Goal: Information Seeking & Learning: Learn about a topic

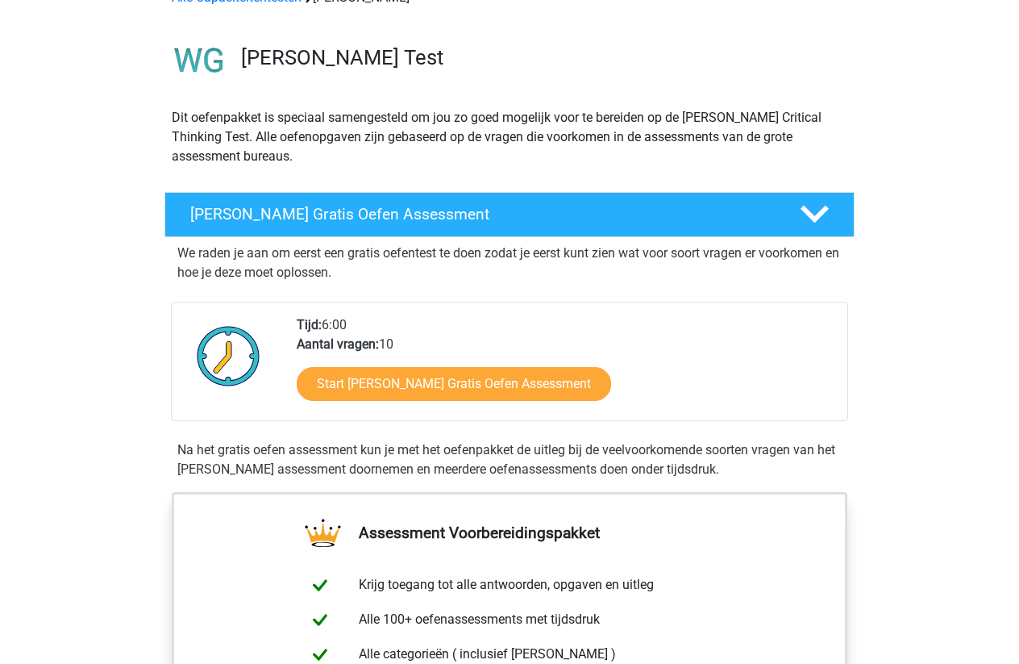
scroll to position [94, 0]
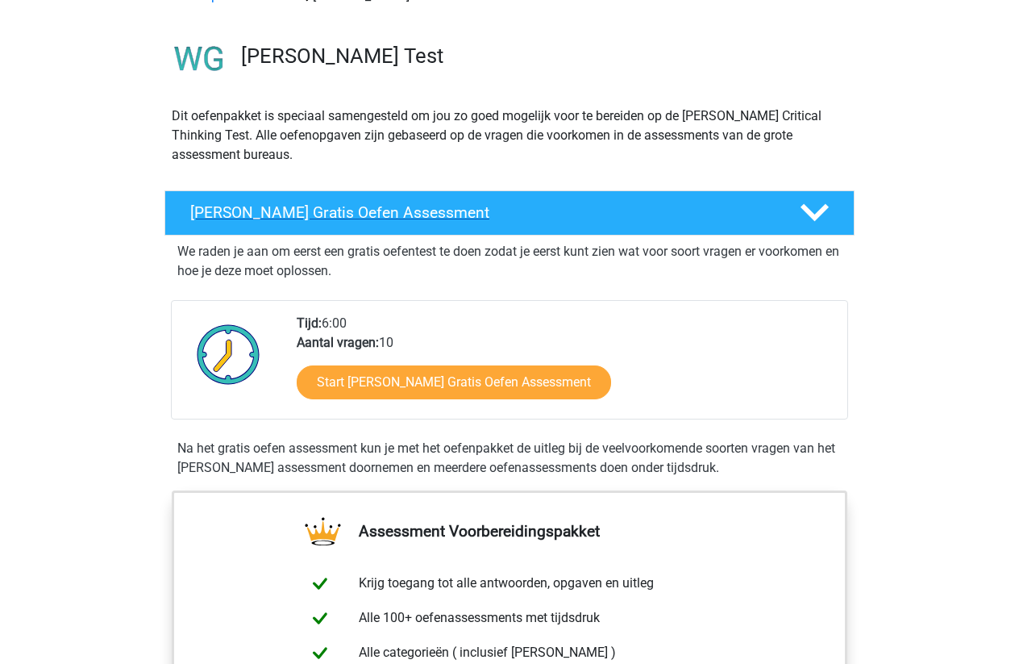
click at [377, 216] on h4 "Watson Glaser Gratis Oefen Assessment" at bounding box center [482, 212] width 584 height 19
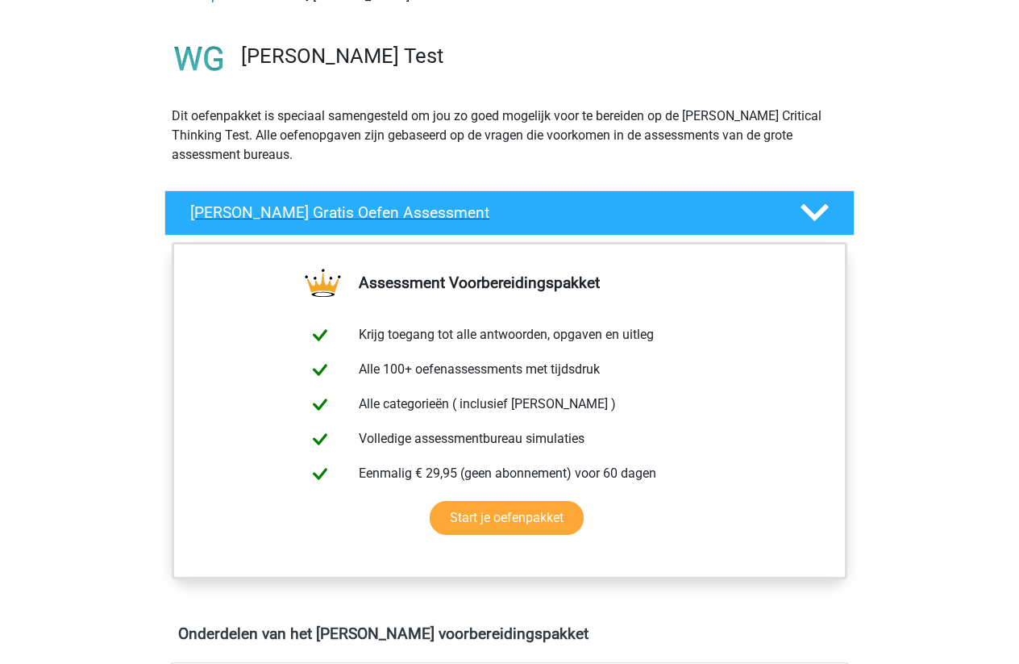
click at [377, 216] on h4 "Watson Glaser Gratis Oefen Assessment" at bounding box center [482, 212] width 584 height 19
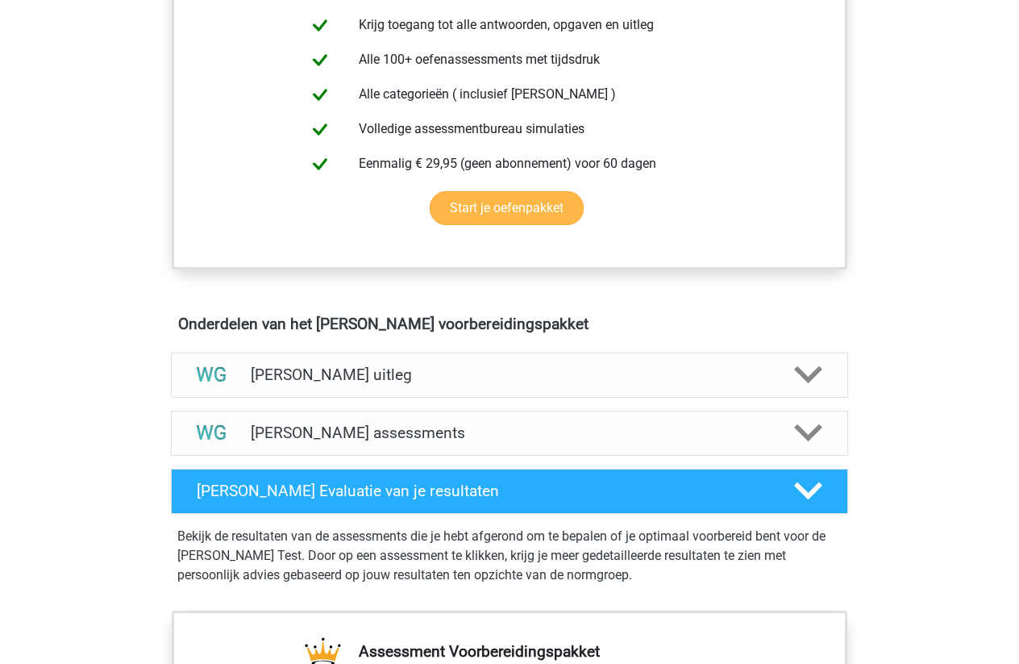
scroll to position [666, 0]
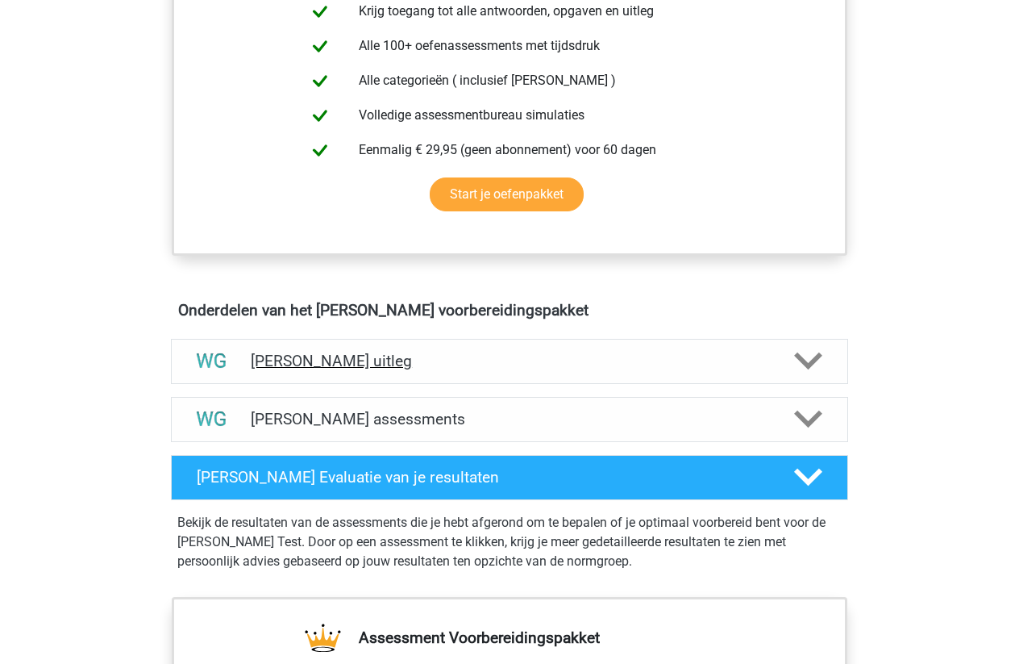
click at [320, 350] on div "[PERSON_NAME] uitleg" at bounding box center [509, 361] width 677 height 45
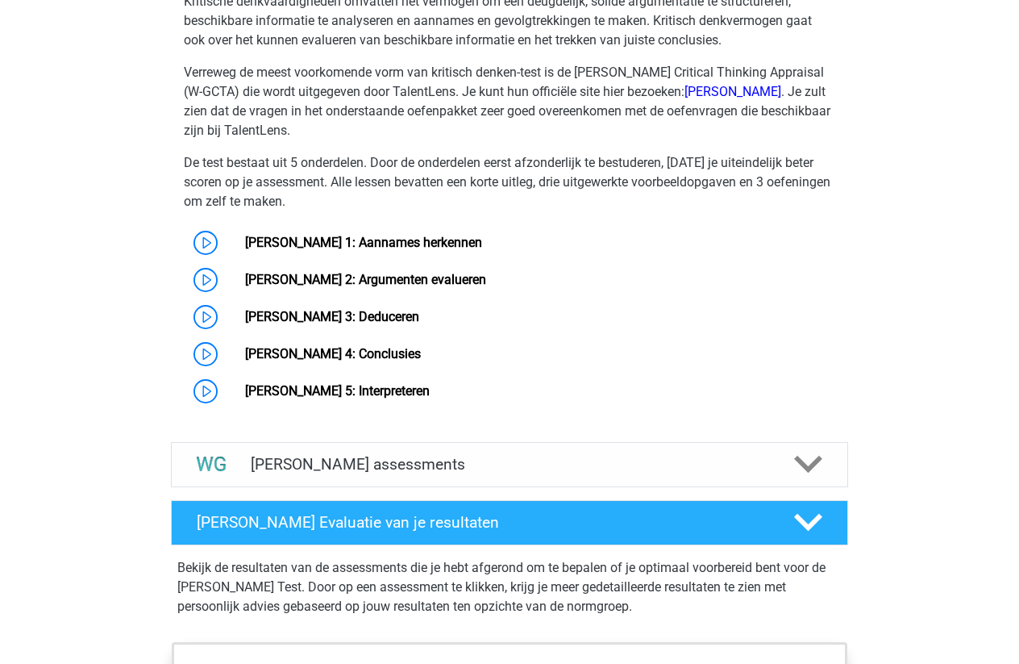
scroll to position [1228, 0]
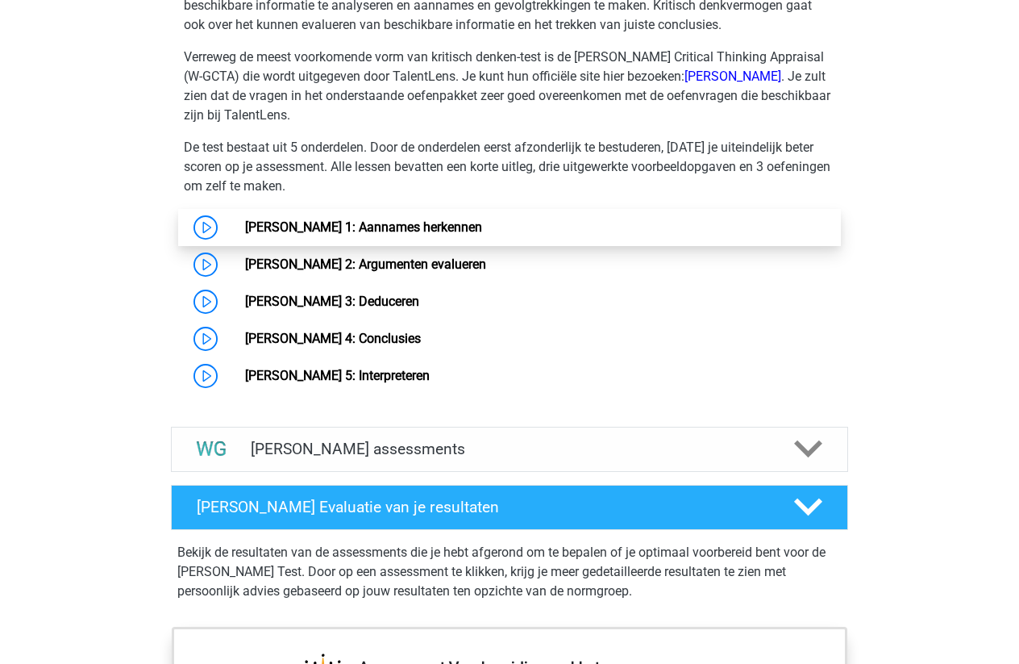
click at [482, 219] on link "[PERSON_NAME] 1: Aannames herkennen" at bounding box center [363, 226] width 237 height 15
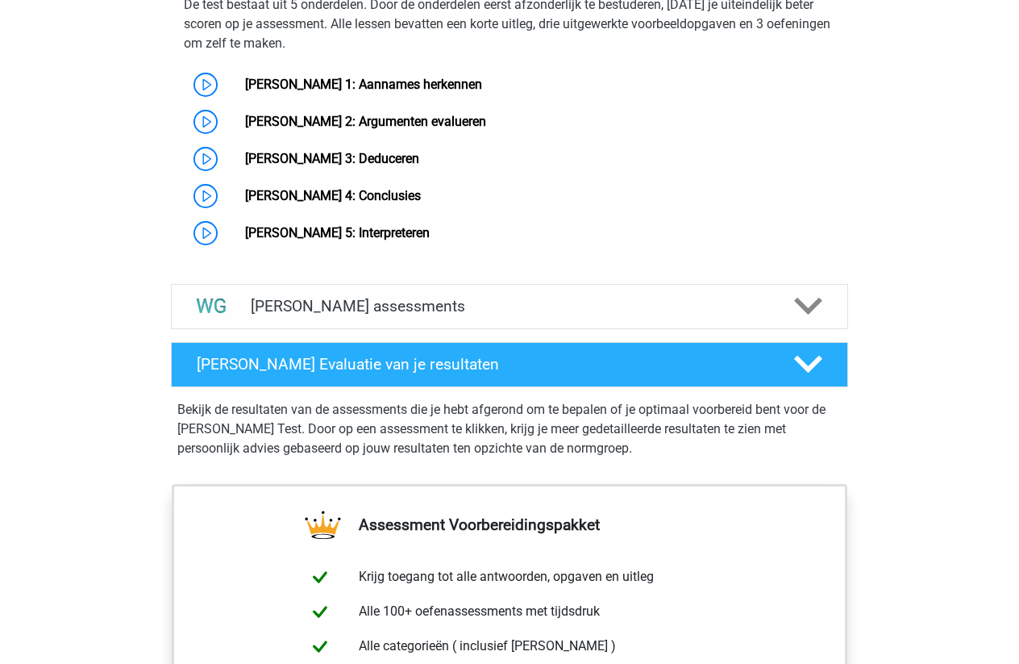
scroll to position [1364, 0]
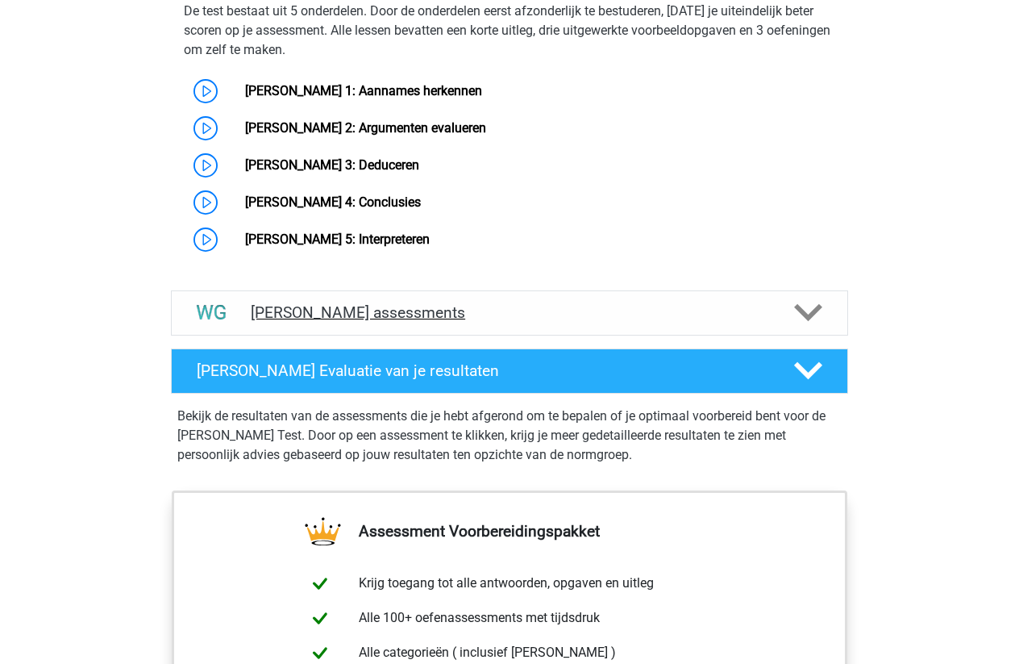
click at [481, 306] on h4 "Watson Glaser assessments" at bounding box center [510, 312] width 518 height 19
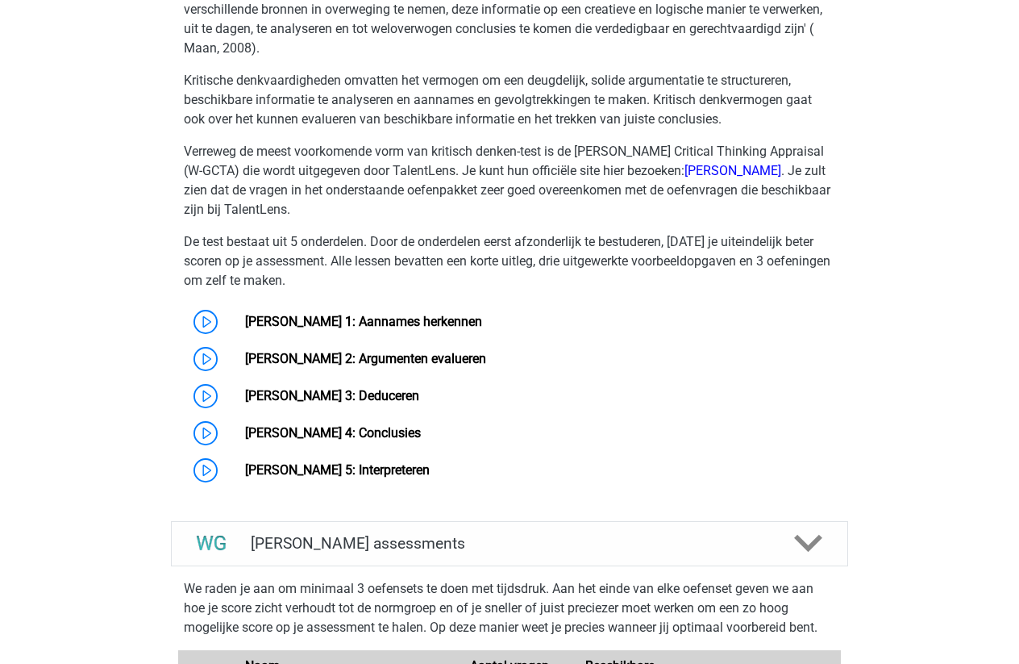
scroll to position [1104, 0]
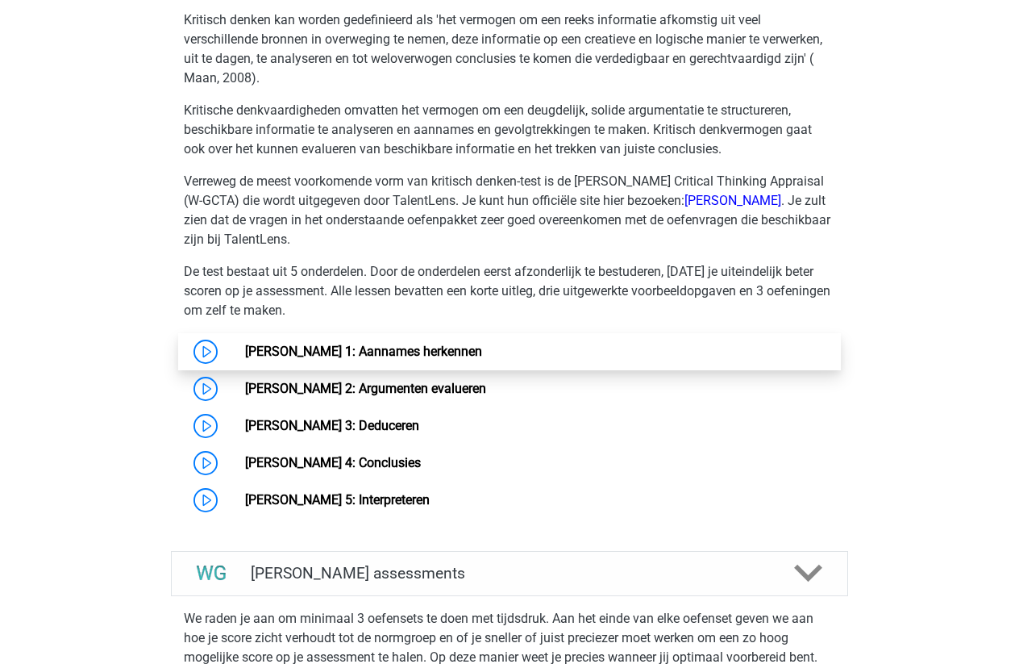
click at [356, 349] on link "[PERSON_NAME] 1: Aannames herkennen" at bounding box center [363, 350] width 237 height 15
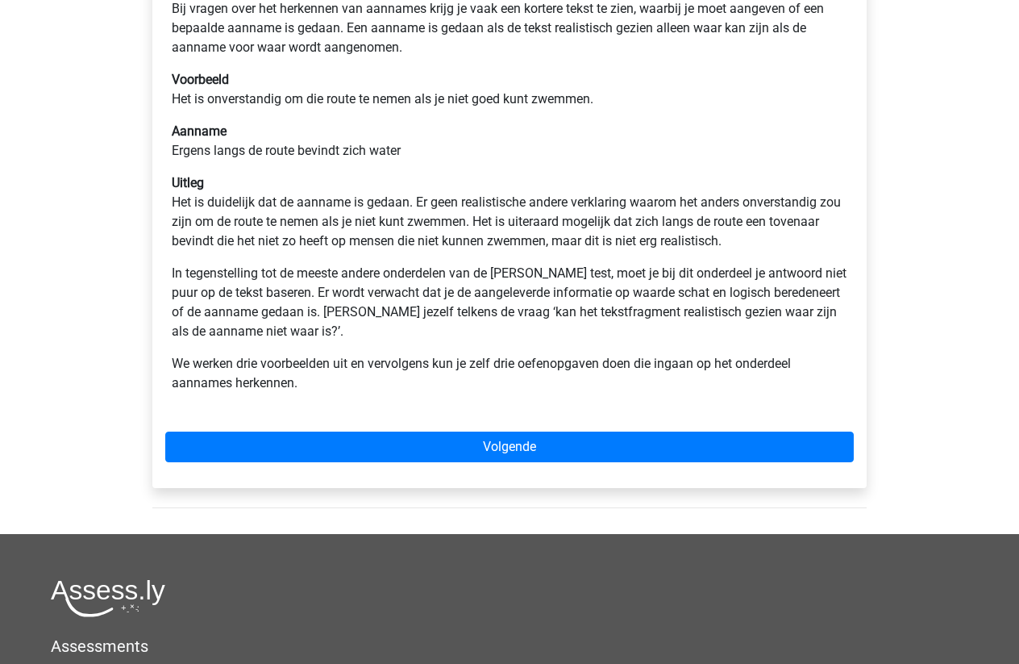
scroll to position [372, 0]
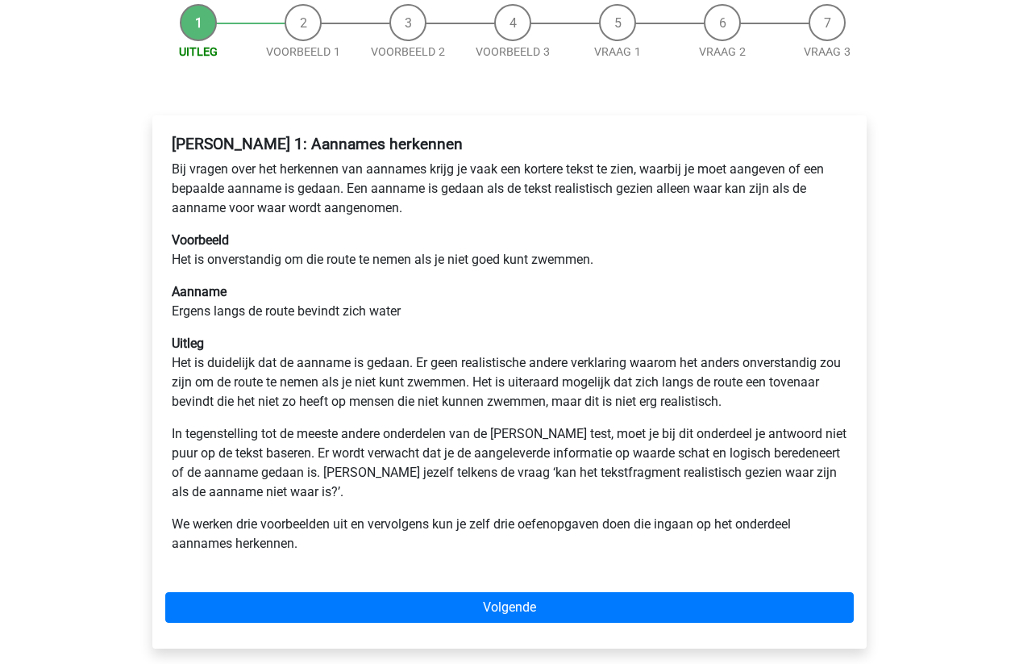
scroll to position [173, 0]
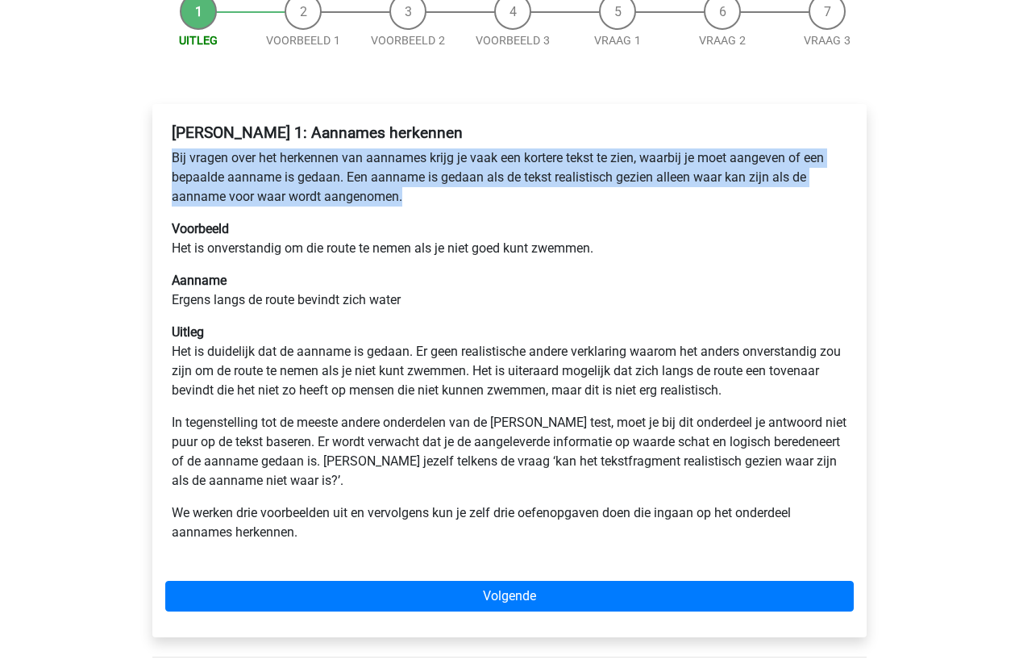
drag, startPoint x: 167, startPoint y: 151, endPoint x: 560, endPoint y: 190, distance: 394.6
click at [557, 190] on div "Watson Glaser 1: Aannames herkennen Bij vragen over het herkennen van aannames …" at bounding box center [509, 339] width 689 height 444
click at [560, 190] on p "Bij vragen over het herkennen van aannames krijg je vaak een kortere tekst te z…" at bounding box center [510, 177] width 676 height 58
drag, startPoint x: 169, startPoint y: 155, endPoint x: 403, endPoint y: 185, distance: 235.8
click at [403, 185] on div "Watson Glaser 1: Aannames herkennen Bij vragen over het herkennen van aannames …" at bounding box center [509, 339] width 689 height 444
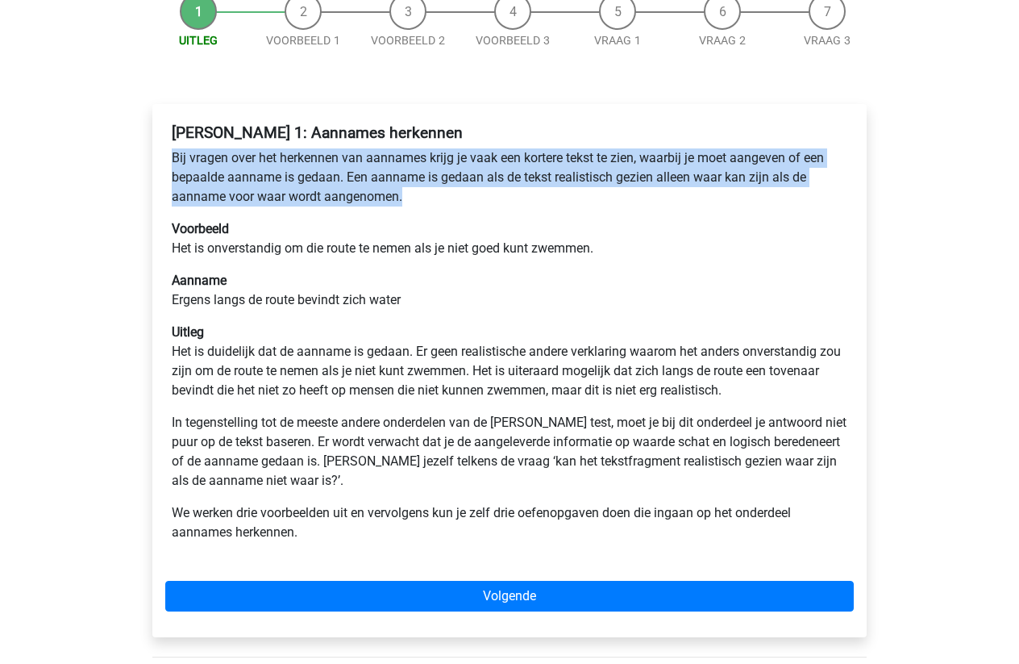
click at [427, 195] on p "Bij vragen over het herkennen van aannames krijg je vaak een kortere tekst te z…" at bounding box center [510, 177] width 676 height 58
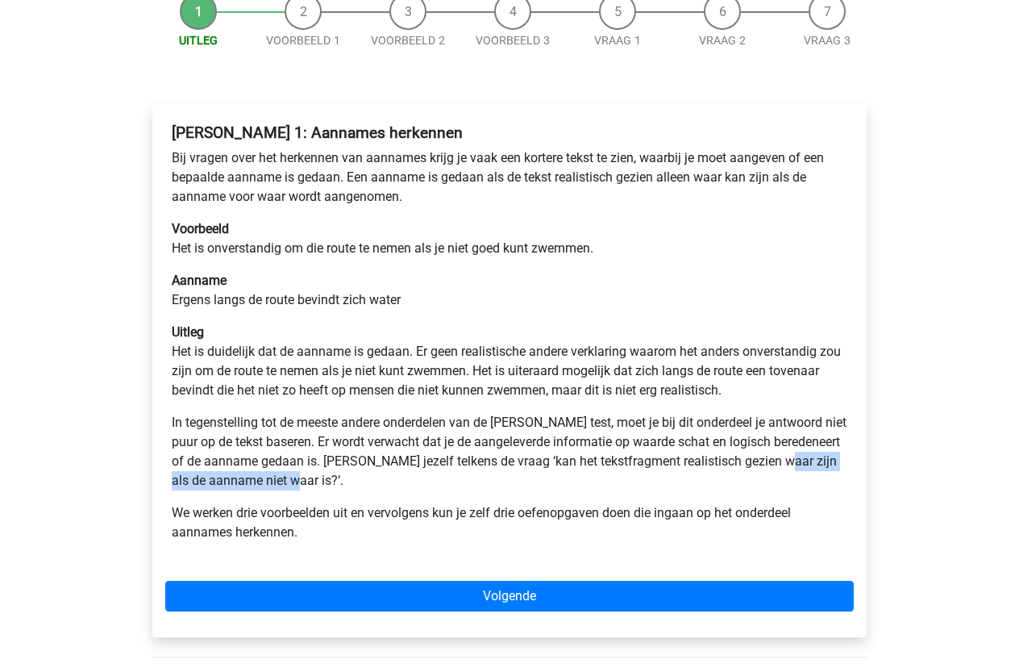
drag, startPoint x: 161, startPoint y: 481, endPoint x: 363, endPoint y: 467, distance: 202.0
click at [362, 467] on div "Watson Glaser 1: Aannames herkennen Bij vragen over het herkennen van aannames …" at bounding box center [509, 370] width 714 height 533
click at [356, 479] on p "In tegenstelling tot de meeste andere onderdelen van de Watson Glaser test, moe…" at bounding box center [510, 451] width 676 height 77
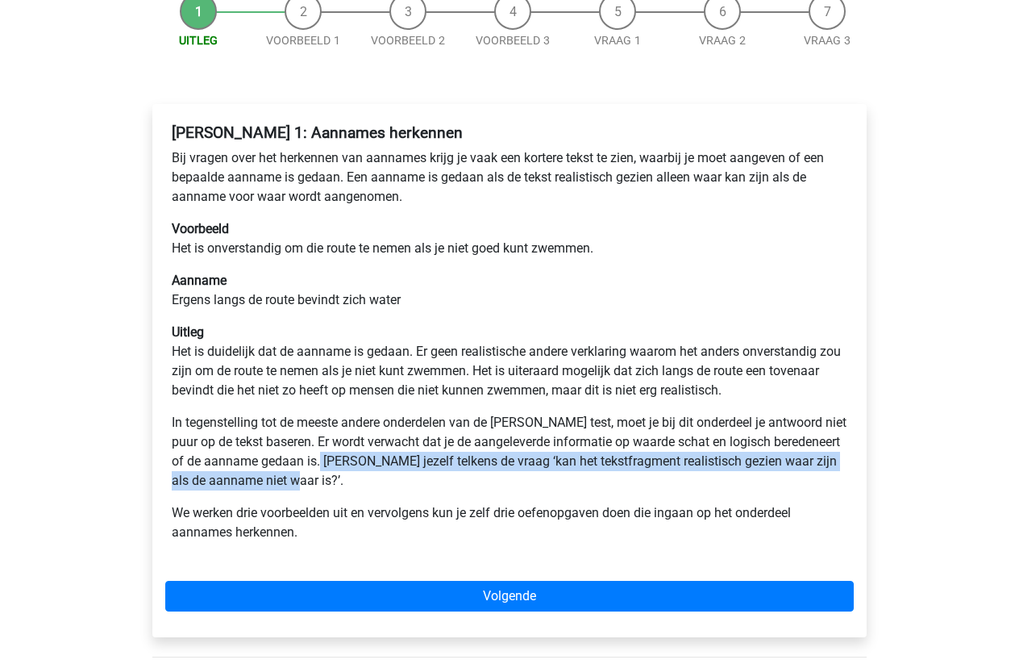
drag, startPoint x: 392, startPoint y: 458, endPoint x: 384, endPoint y: 485, distance: 28.6
click at [384, 485] on p "In tegenstelling tot de meeste andere onderdelen van de Watson Glaser test, moe…" at bounding box center [510, 451] width 676 height 77
drag, startPoint x: 167, startPoint y: 456, endPoint x: 376, endPoint y: 490, distance: 211.5
click at [372, 494] on div "Watson Glaser 1: Aannames herkennen Bij vragen over het herkennen van aannames …" at bounding box center [509, 339] width 689 height 444
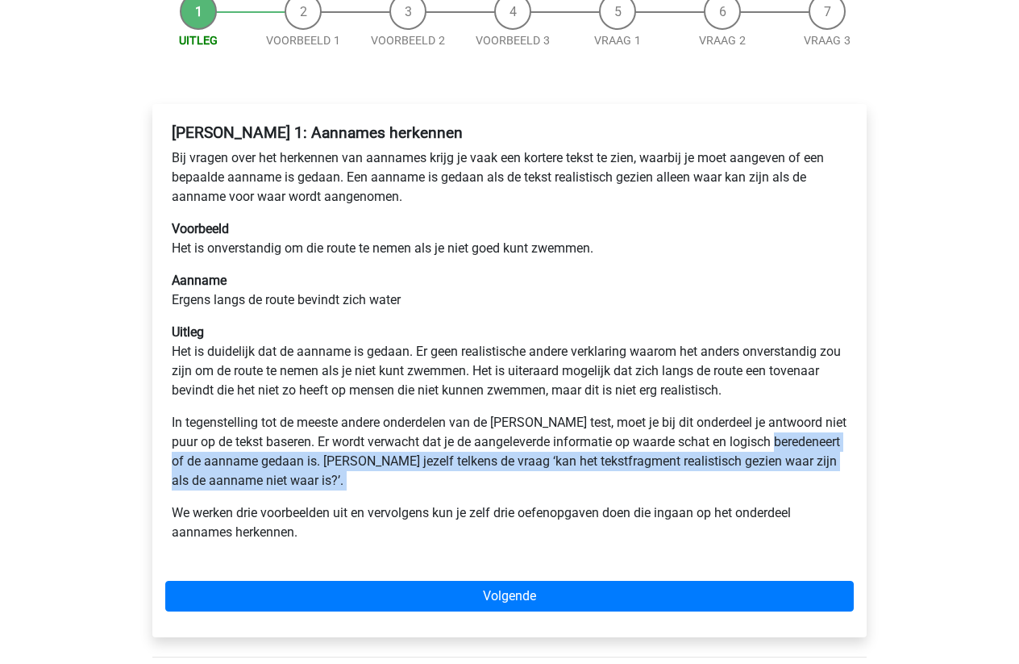
click at [376, 490] on p "In tegenstelling tot de meeste andere onderdelen van de Watson Glaser test, moe…" at bounding box center [510, 451] width 676 height 77
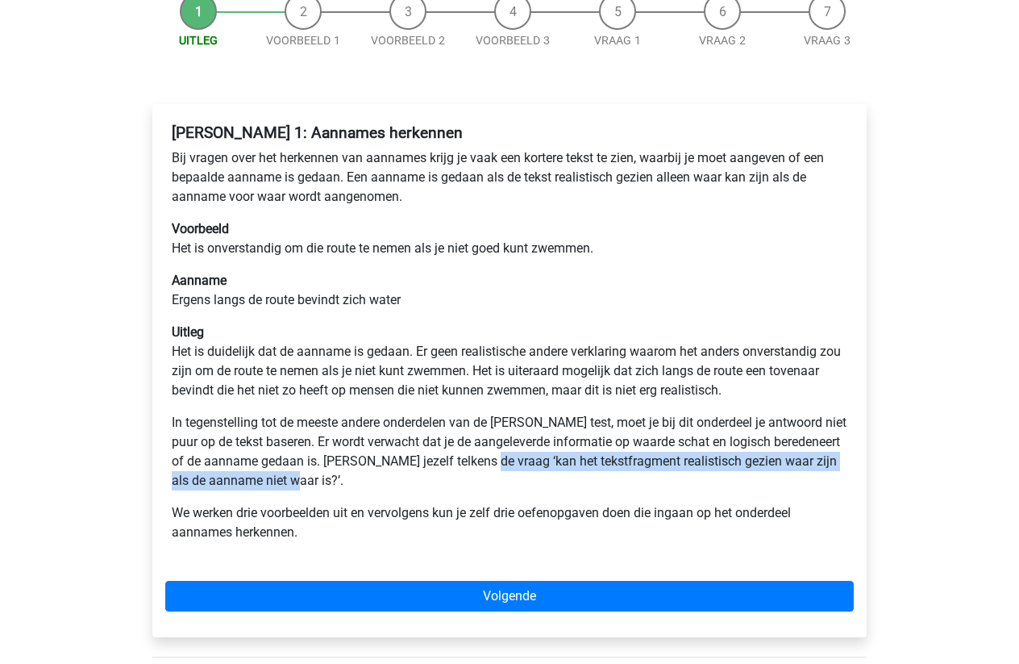
drag, startPoint x: 550, startPoint y: 451, endPoint x: 599, endPoint y: 474, distance: 54.1
click at [598, 474] on p "In tegenstelling tot de meeste andere onderdelen van de Watson Glaser test, moe…" at bounding box center [510, 451] width 676 height 77
click at [475, 480] on p "In tegenstelling tot de meeste andere onderdelen van de Watson Glaser test, moe…" at bounding box center [510, 451] width 676 height 77
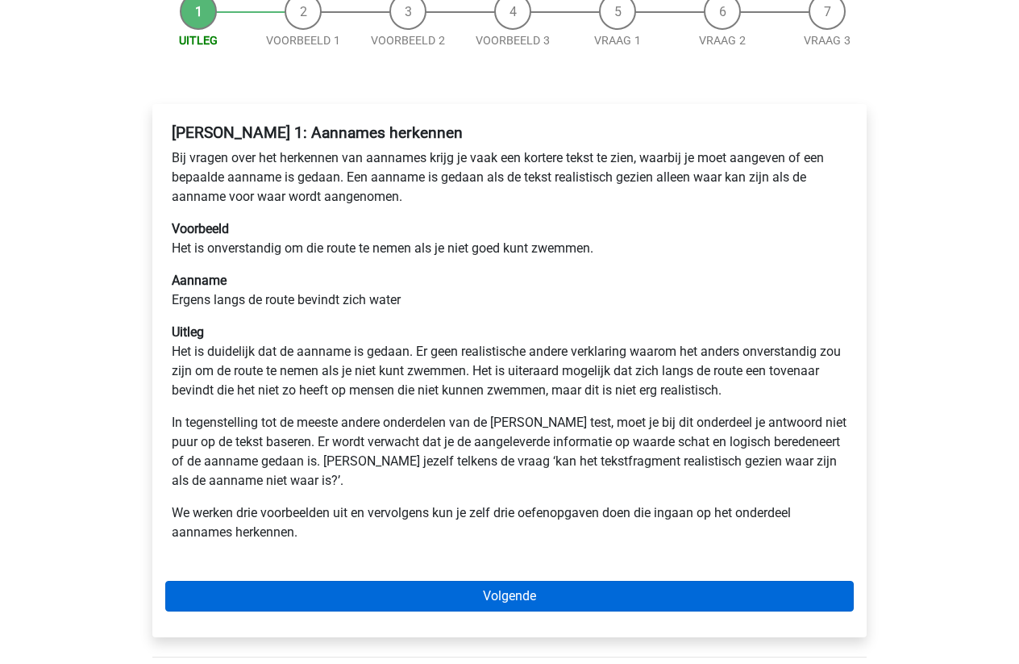
click at [447, 599] on link "Volgende" at bounding box center [509, 595] width 689 height 31
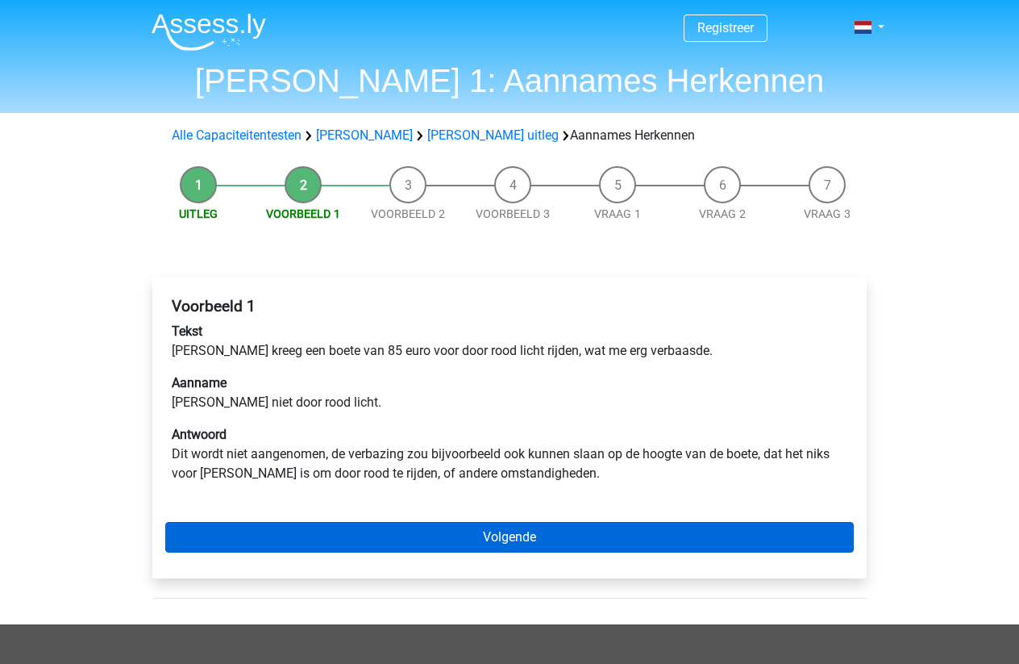
click at [241, 530] on link "Volgende" at bounding box center [509, 537] width 689 height 31
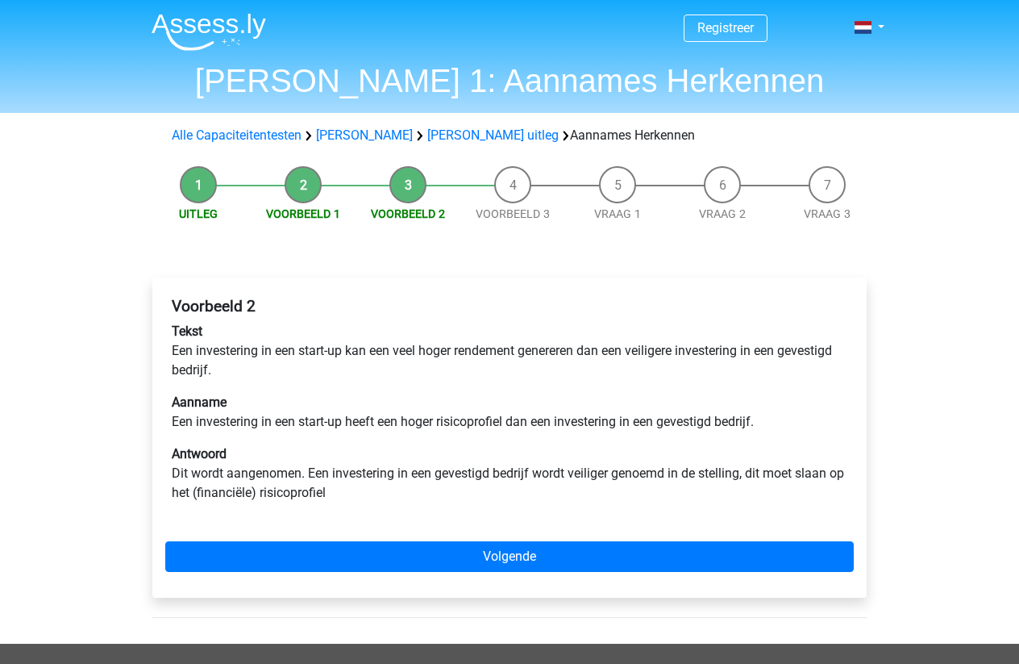
click at [206, 206] on span "Uitleg" at bounding box center [198, 214] width 105 height 17
click at [206, 180] on li "Uitleg" at bounding box center [198, 194] width 105 height 56
click at [202, 210] on link "Uitleg" at bounding box center [198, 213] width 39 height 13
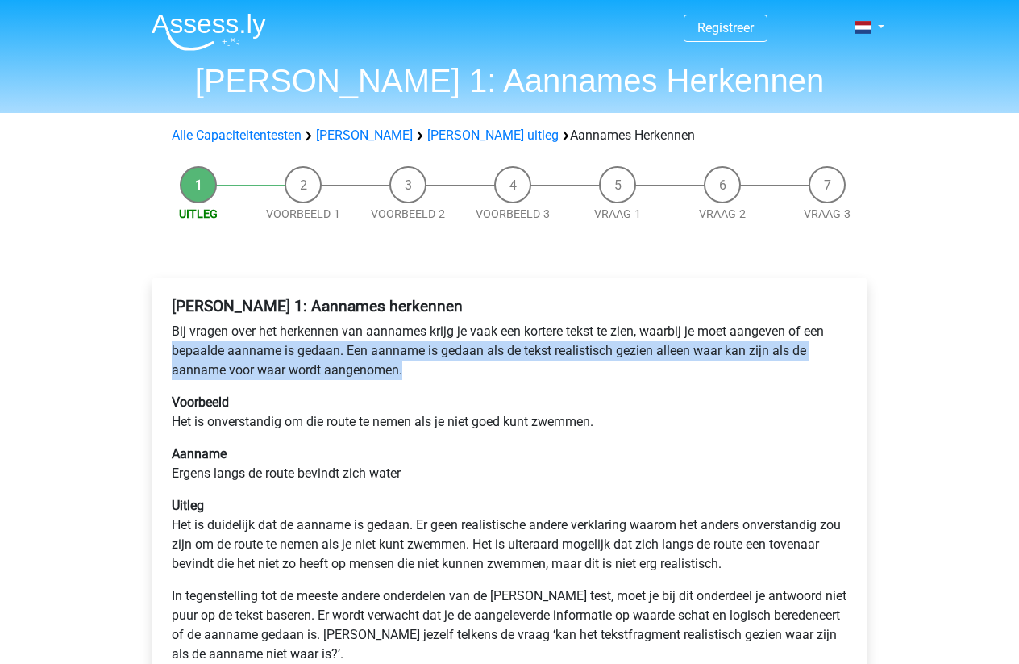
drag, startPoint x: 170, startPoint y: 348, endPoint x: 426, endPoint y: 388, distance: 258.6
click at [431, 385] on div "Watson Glaser 1: Aannames herkennen Bij vragen over het herkennen van aannames …" at bounding box center [509, 512] width 689 height 444
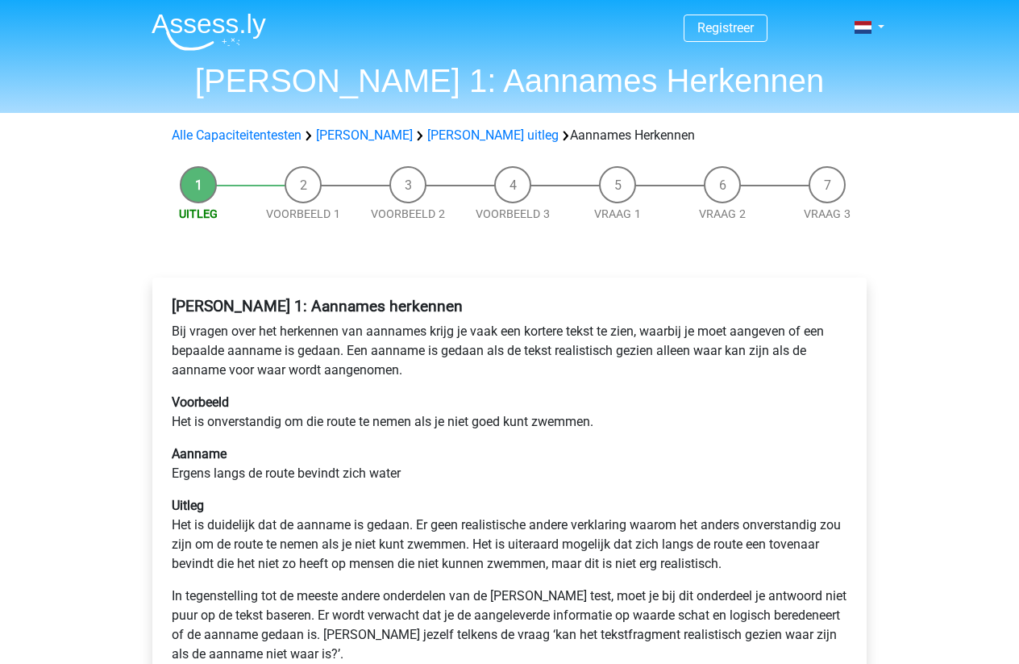
click at [422, 384] on div "Watson Glaser 1: Aannames herkennen Bij vragen over het herkennen van aannames …" at bounding box center [509, 512] width 689 height 444
click at [505, 188] on li "Voorbeeld 3" at bounding box center [512, 194] width 105 height 56
click at [509, 214] on link "Voorbeeld 3" at bounding box center [513, 213] width 74 height 13
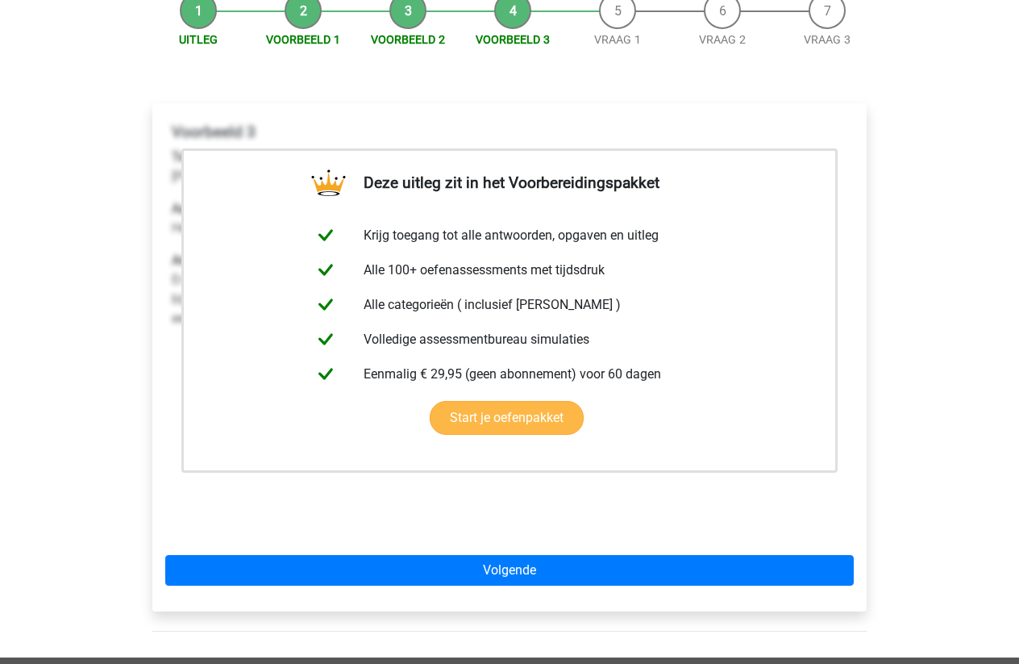
scroll to position [170, 0]
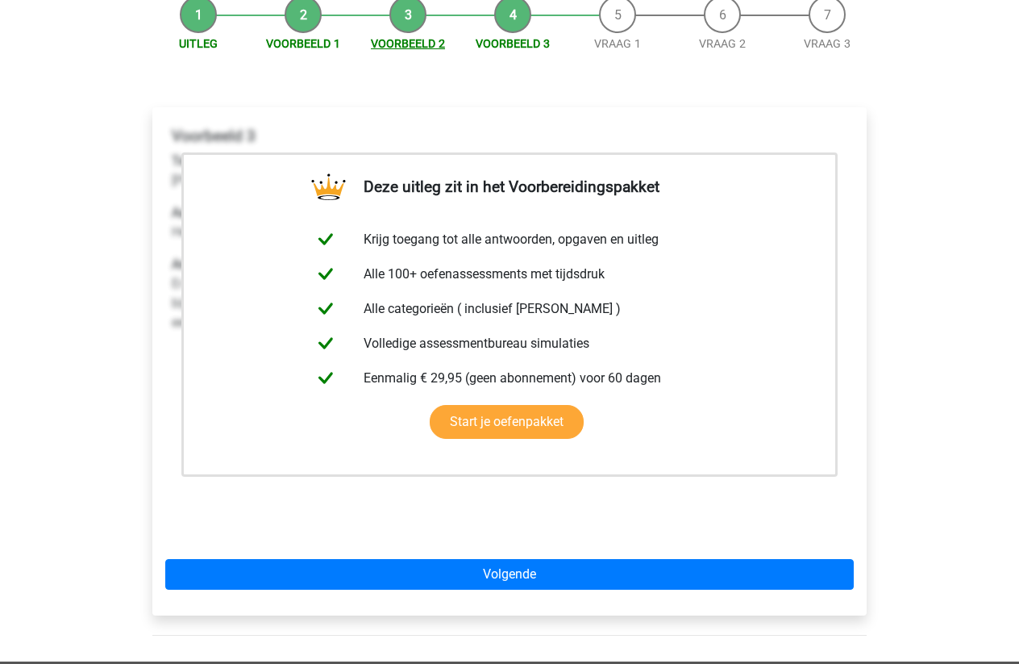
click at [408, 44] on link "Voorbeeld 2" at bounding box center [408, 43] width 74 height 13
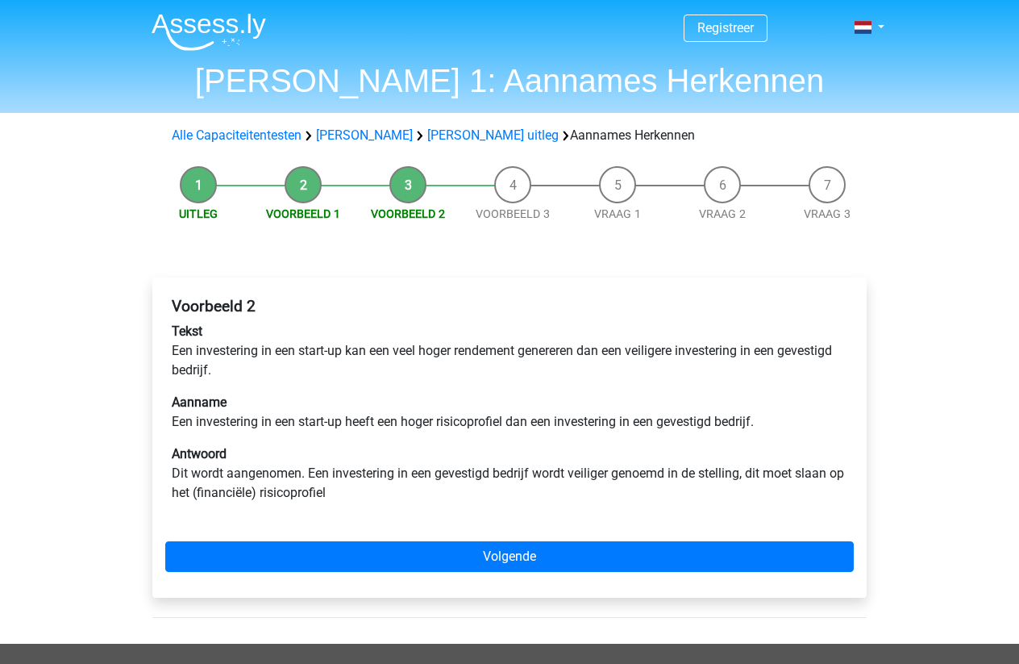
click at [408, 31] on nav "Registreer Nederlands English" at bounding box center [510, 28] width 742 height 52
drag, startPoint x: 468, startPoint y: 571, endPoint x: 481, endPoint y: 535, distance: 38.0
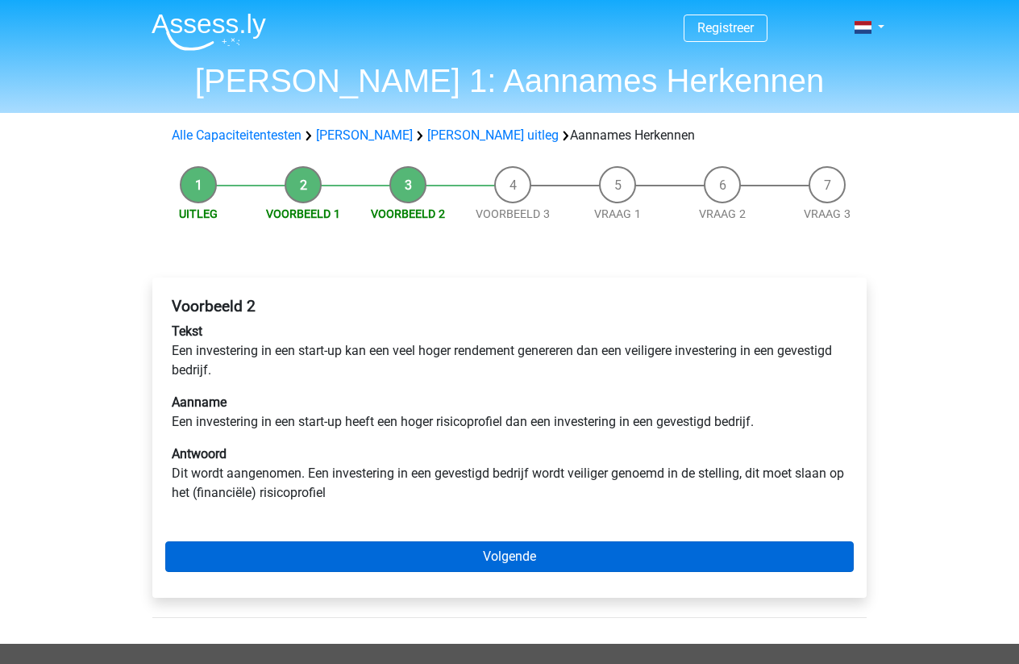
click at [403, 552] on link "Volgende" at bounding box center [509, 556] width 689 height 31
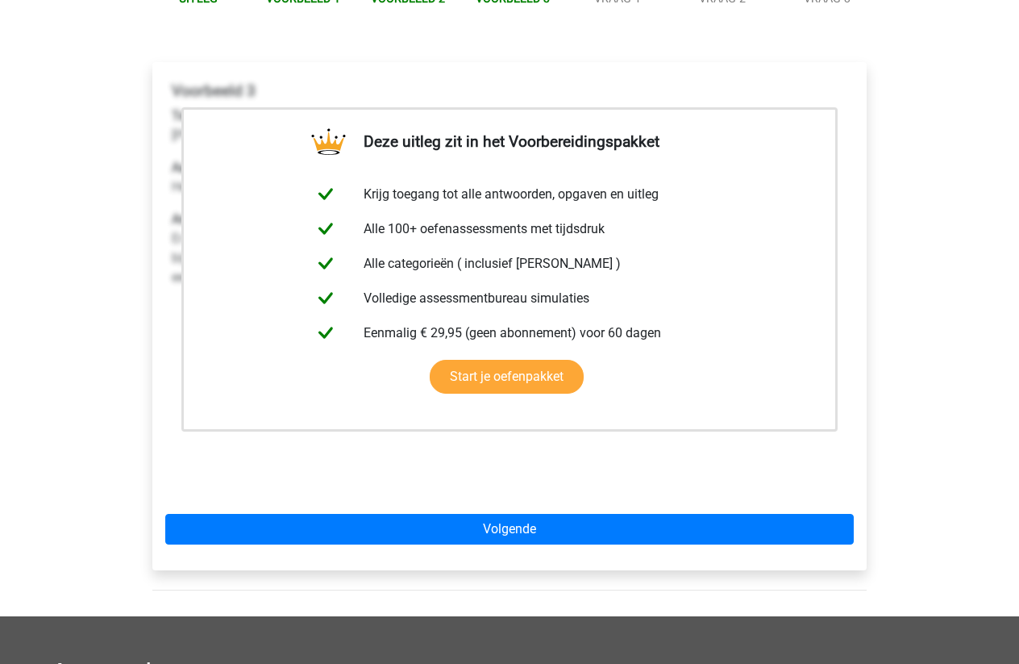
scroll to position [216, 0]
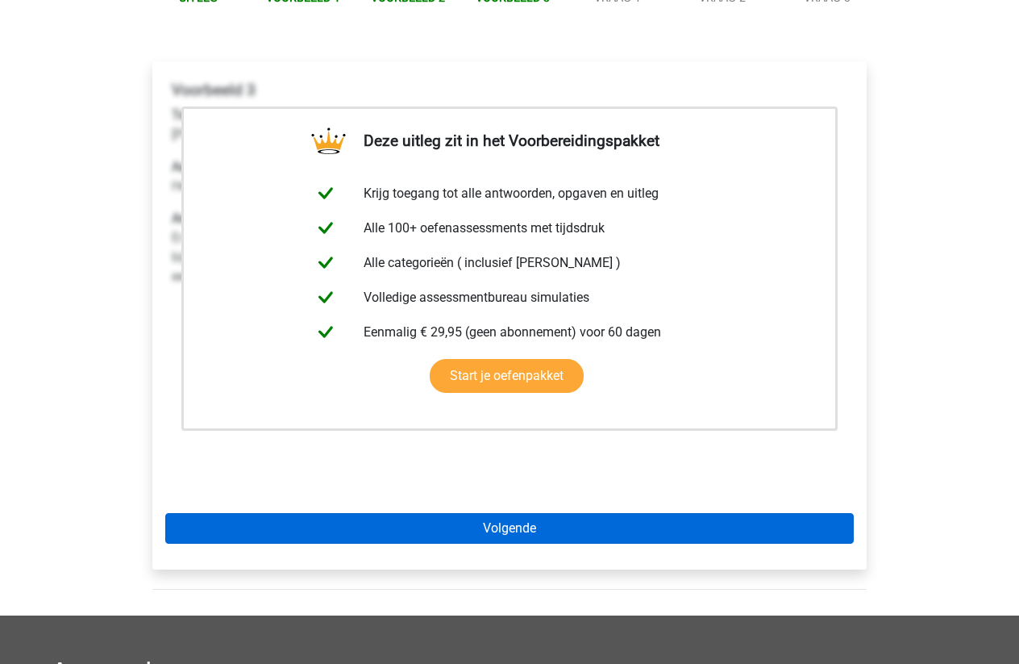
click at [410, 524] on link "Volgende" at bounding box center [509, 528] width 689 height 31
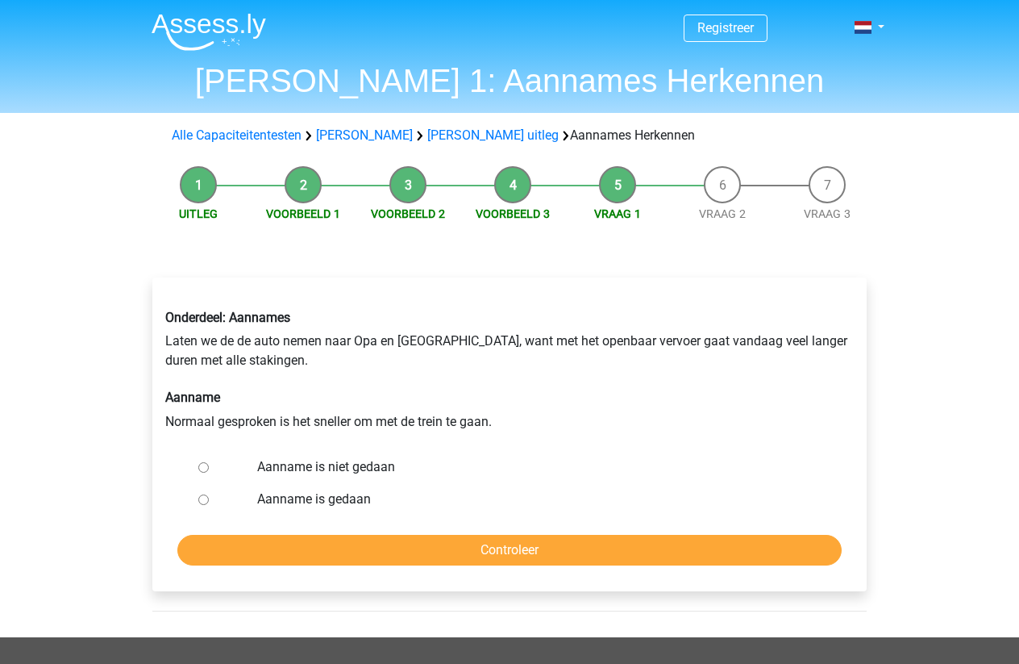
click at [202, 495] on input "Aanname is gedaan" at bounding box center [203, 499] width 10 height 10
radio input "true"
click at [265, 553] on input "Controleer" at bounding box center [509, 550] width 664 height 31
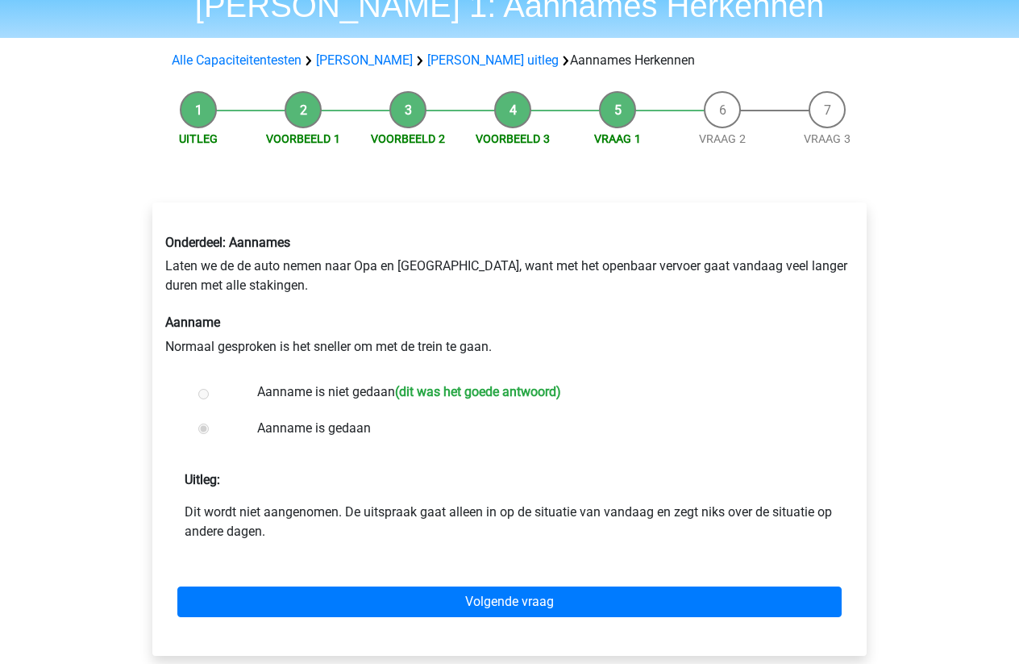
scroll to position [226, 0]
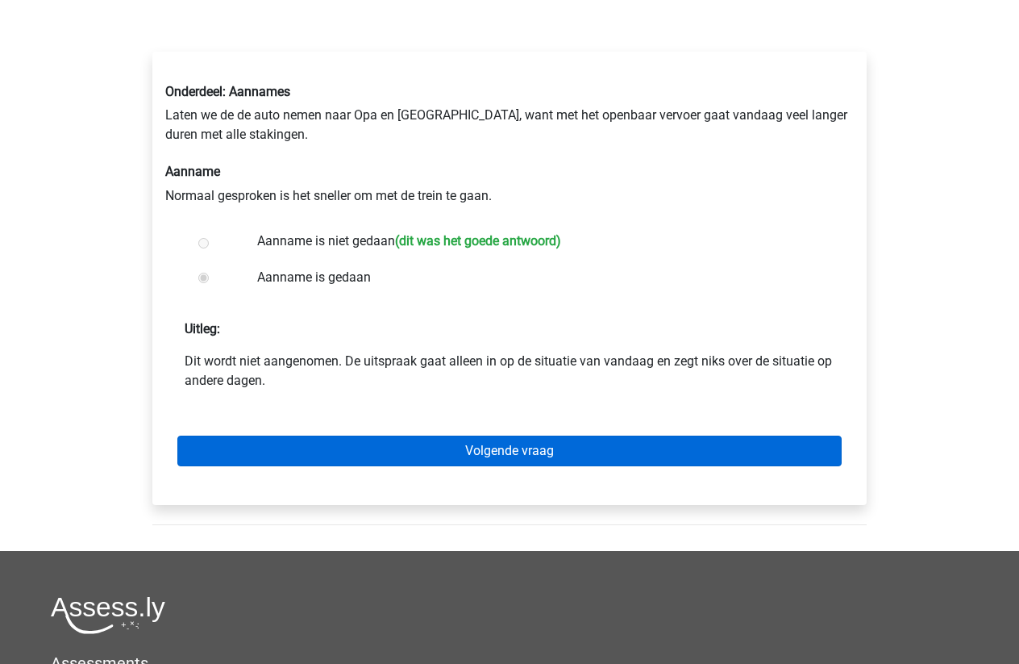
click at [439, 443] on link "Volgende vraag" at bounding box center [509, 450] width 664 height 31
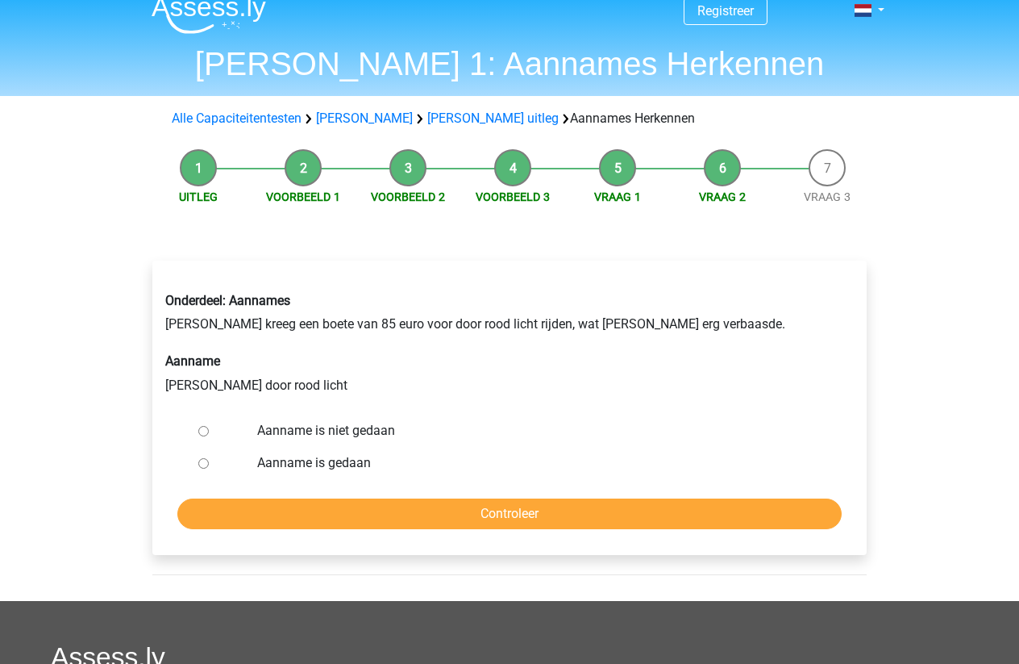
scroll to position [27, 0]
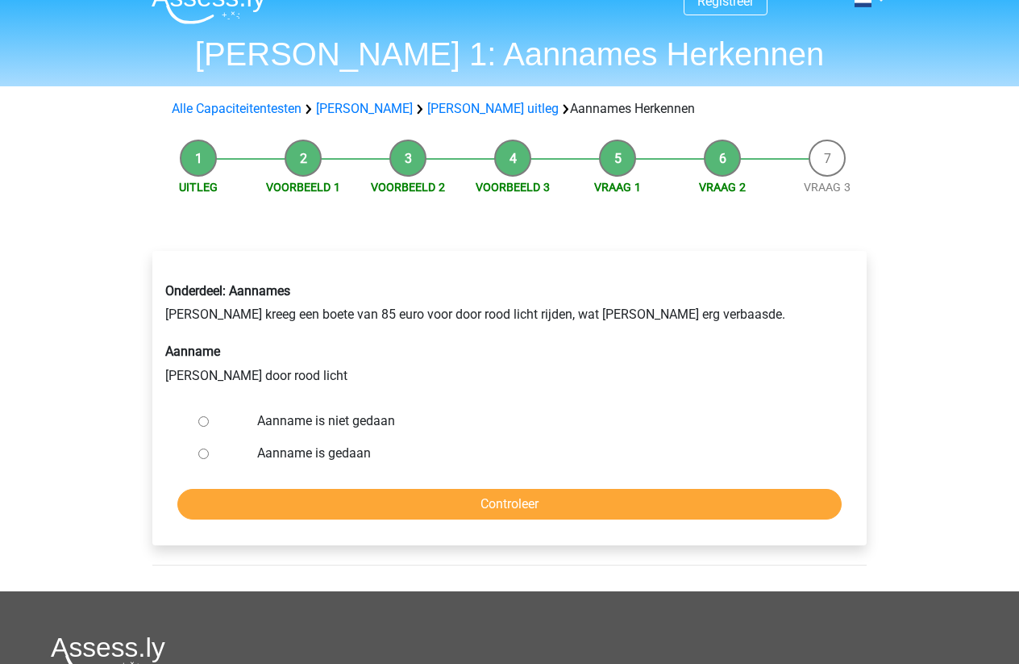
click at [193, 453] on div at bounding box center [218, 453] width 53 height 32
click at [210, 453] on div at bounding box center [218, 453] width 53 height 32
click at [201, 450] on input "Aanname is gedaan" at bounding box center [203, 453] width 10 height 10
radio input "true"
click at [289, 510] on input "Controleer" at bounding box center [509, 504] width 664 height 31
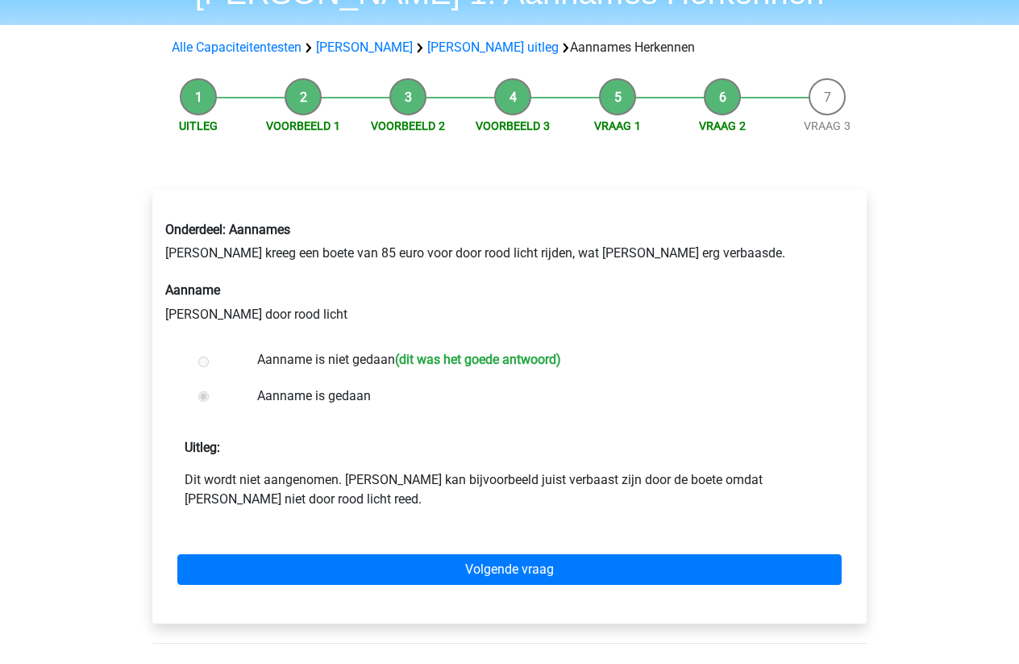
scroll to position [112, 0]
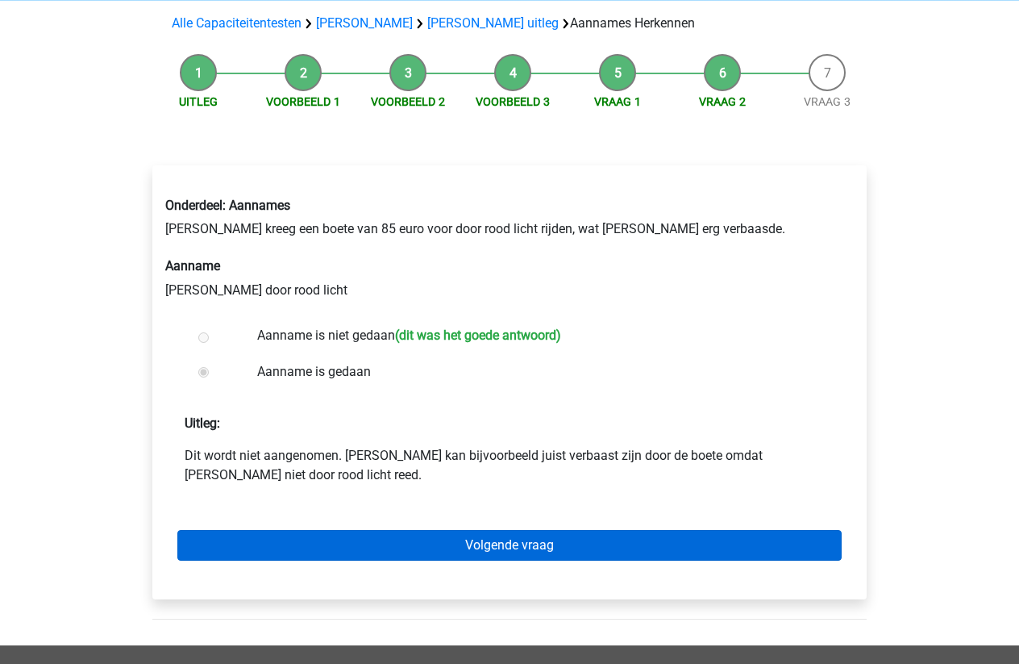
click at [274, 535] on link "Volgende vraag" at bounding box center [509, 545] width 664 height 31
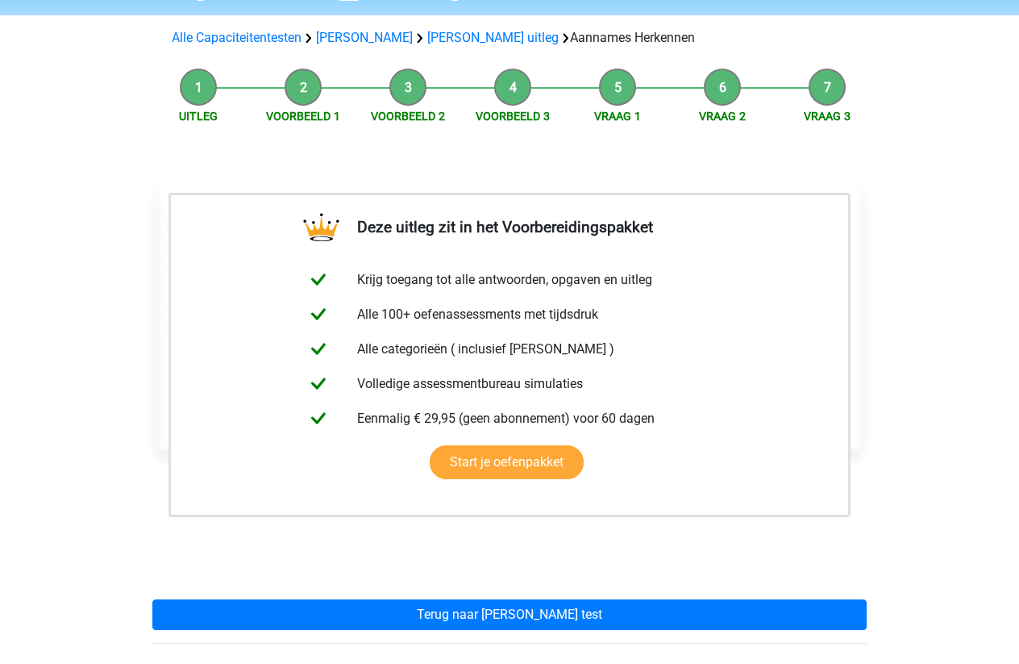
scroll to position [101, 0]
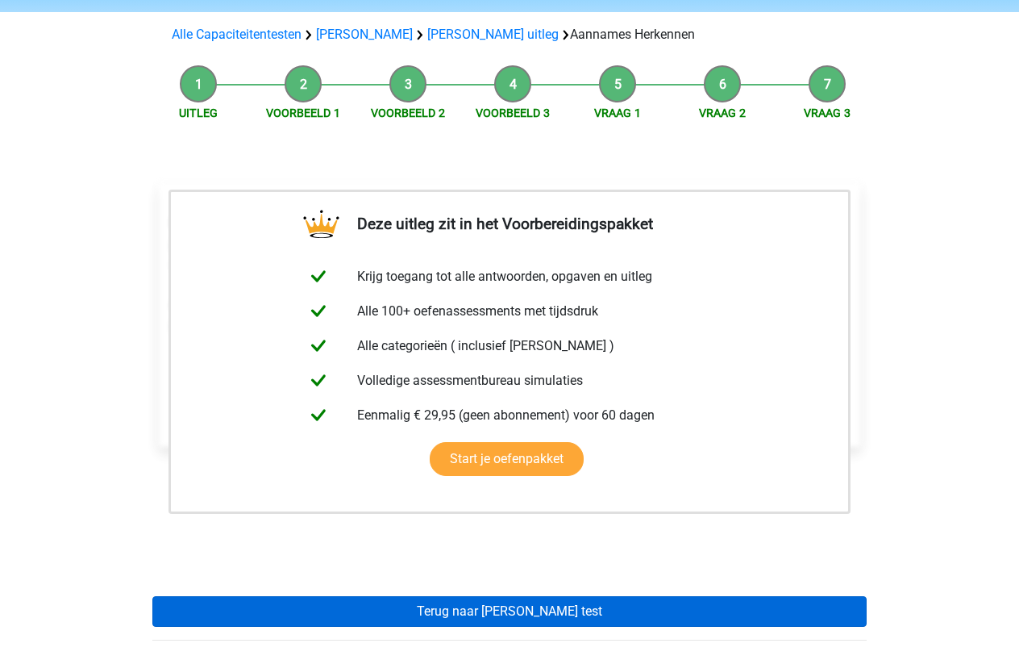
click at [353, 617] on link "Terug naar [PERSON_NAME] test" at bounding box center [509, 611] width 714 height 31
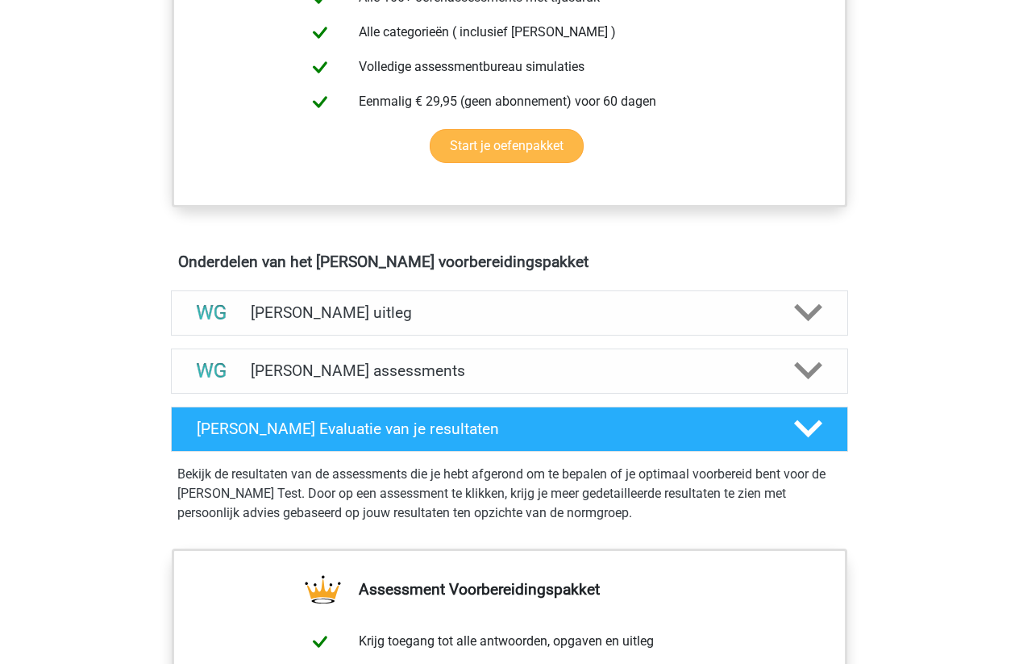
scroll to position [801, 0]
